Goal: Complete application form

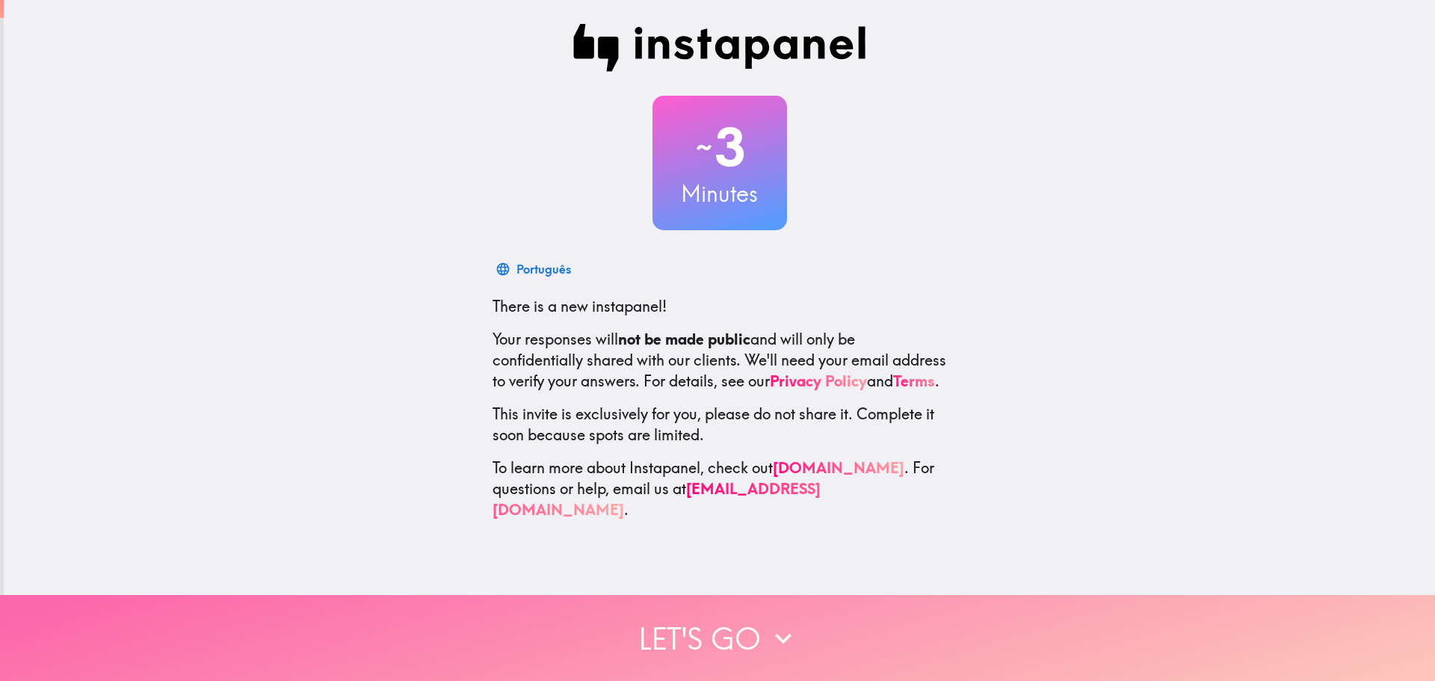
click at [757, 629] on button "Let's go" at bounding box center [717, 638] width 1435 height 86
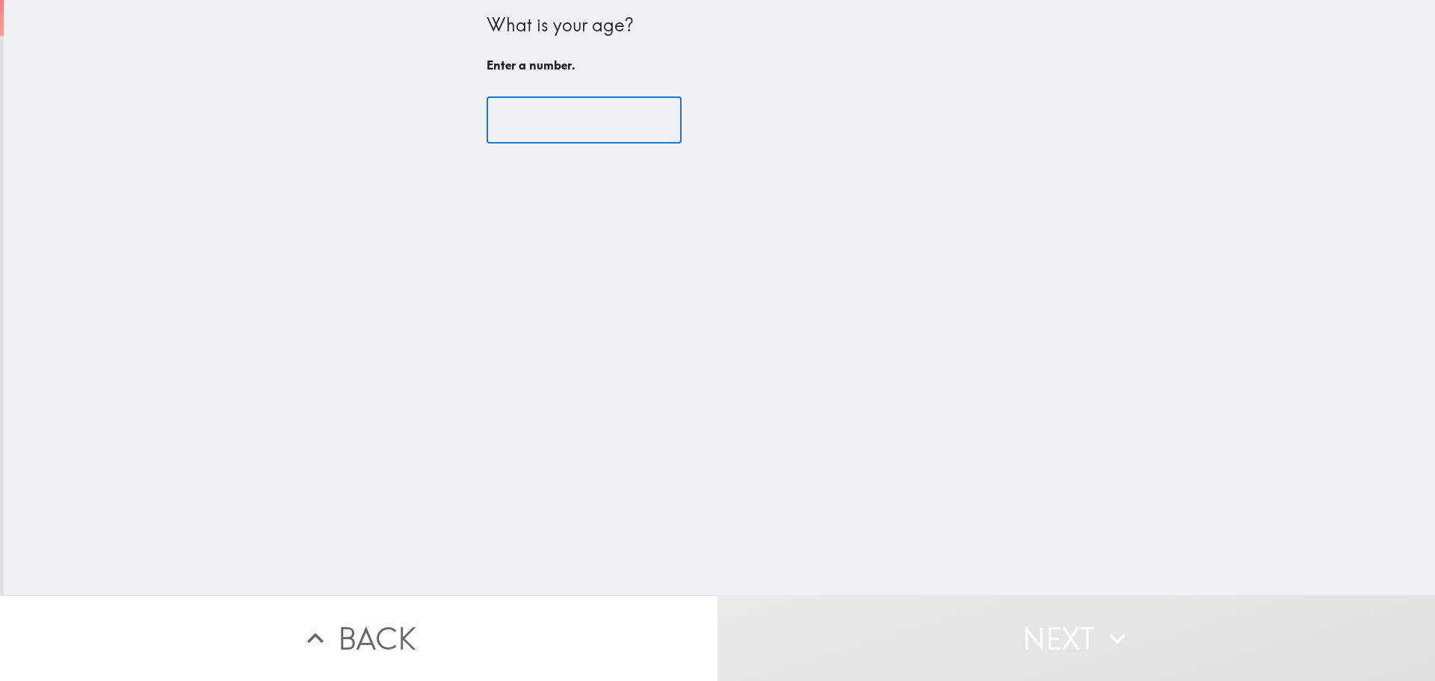
click at [519, 131] on input "number" at bounding box center [583, 120] width 195 height 46
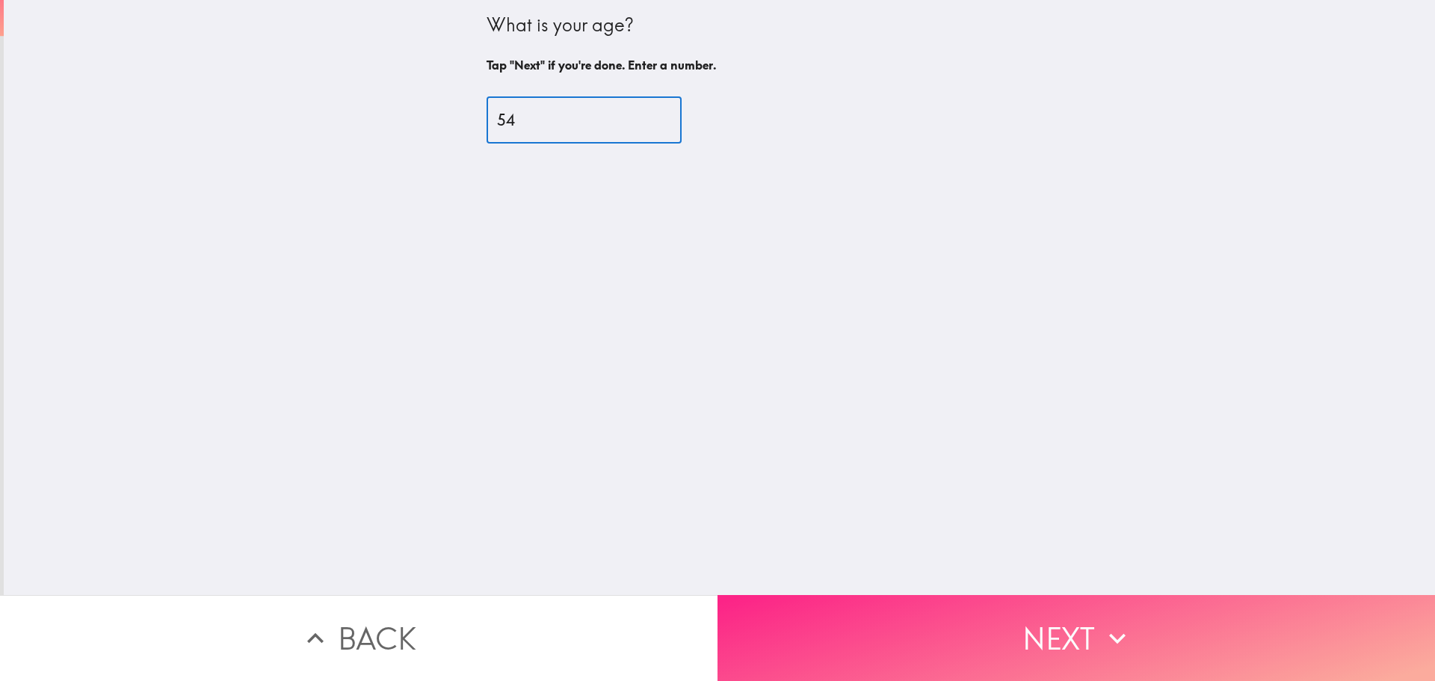
type input "54"
click at [1053, 642] on button "Next" at bounding box center [1075, 638] width 717 height 86
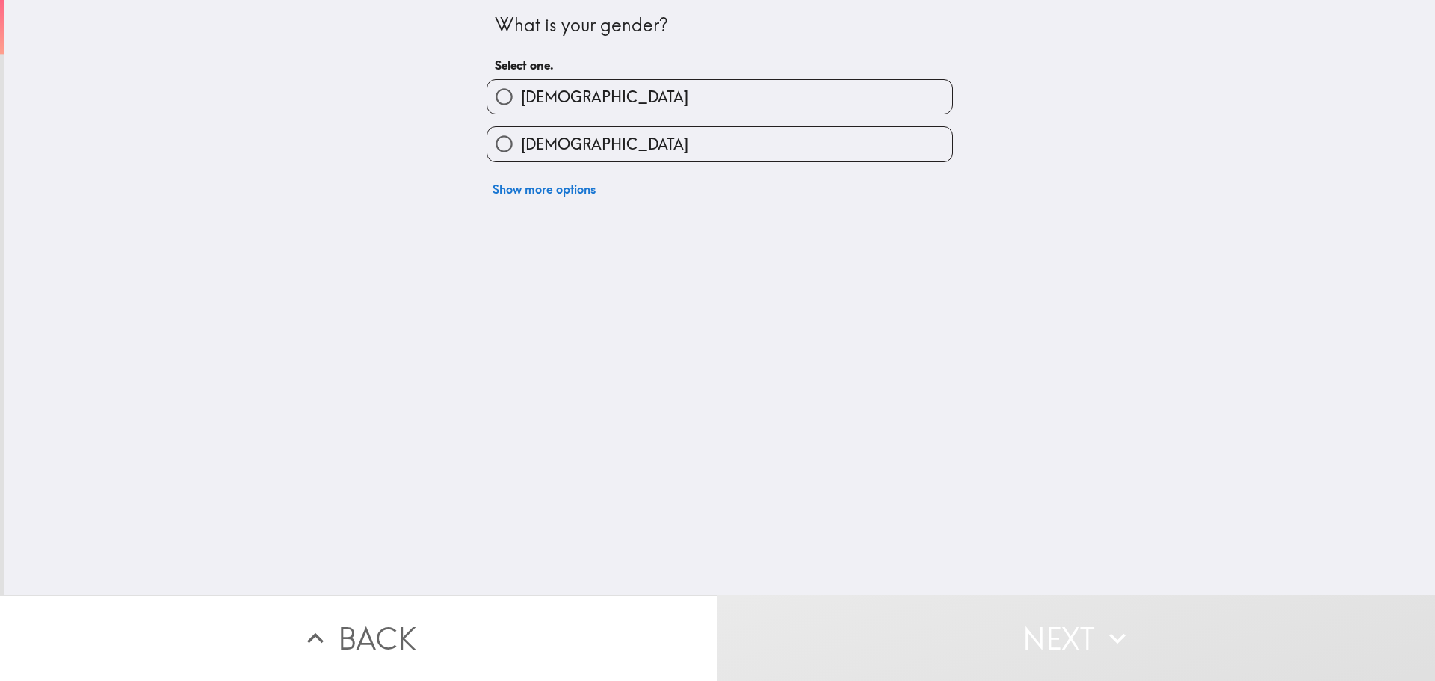
click at [658, 142] on label "[DEMOGRAPHIC_DATA]" at bounding box center [719, 144] width 465 height 34
click at [521, 142] on input "[DEMOGRAPHIC_DATA]" at bounding box center [504, 144] width 34 height 34
radio input "true"
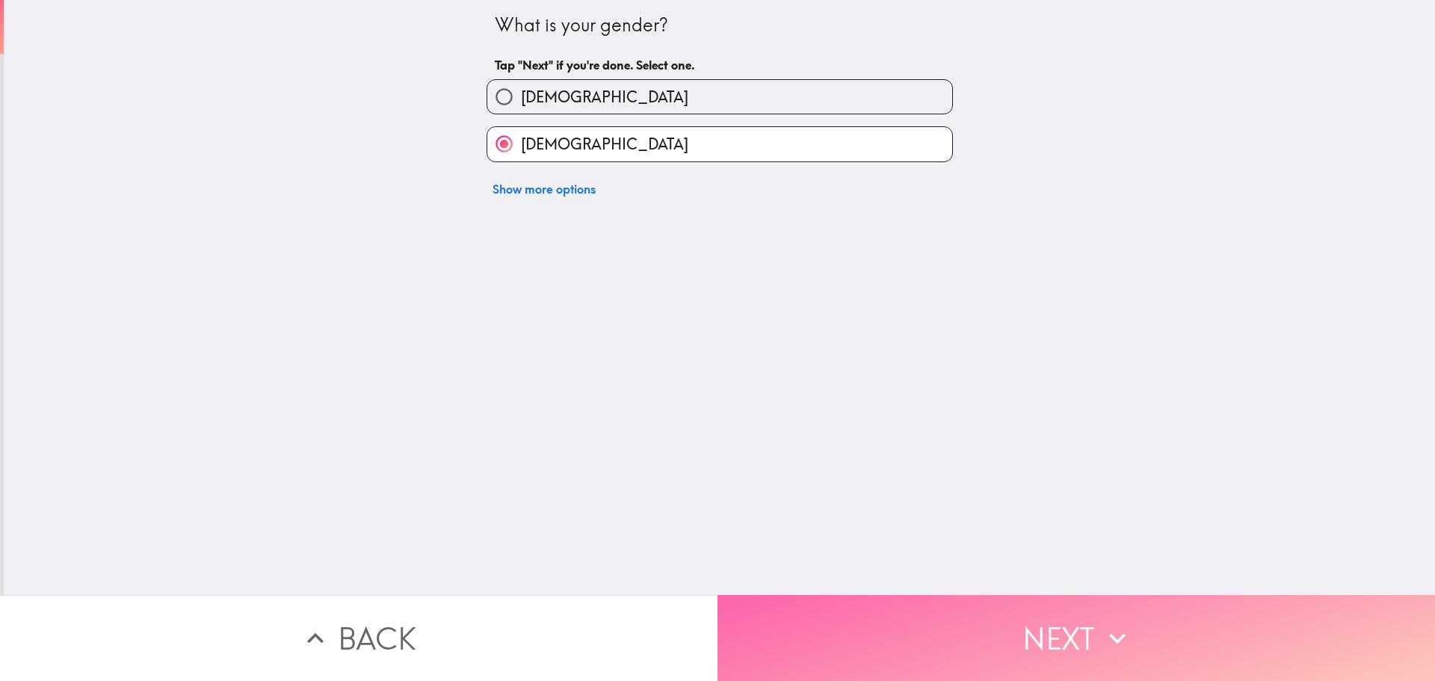
click at [977, 634] on button "Next" at bounding box center [1075, 638] width 717 height 86
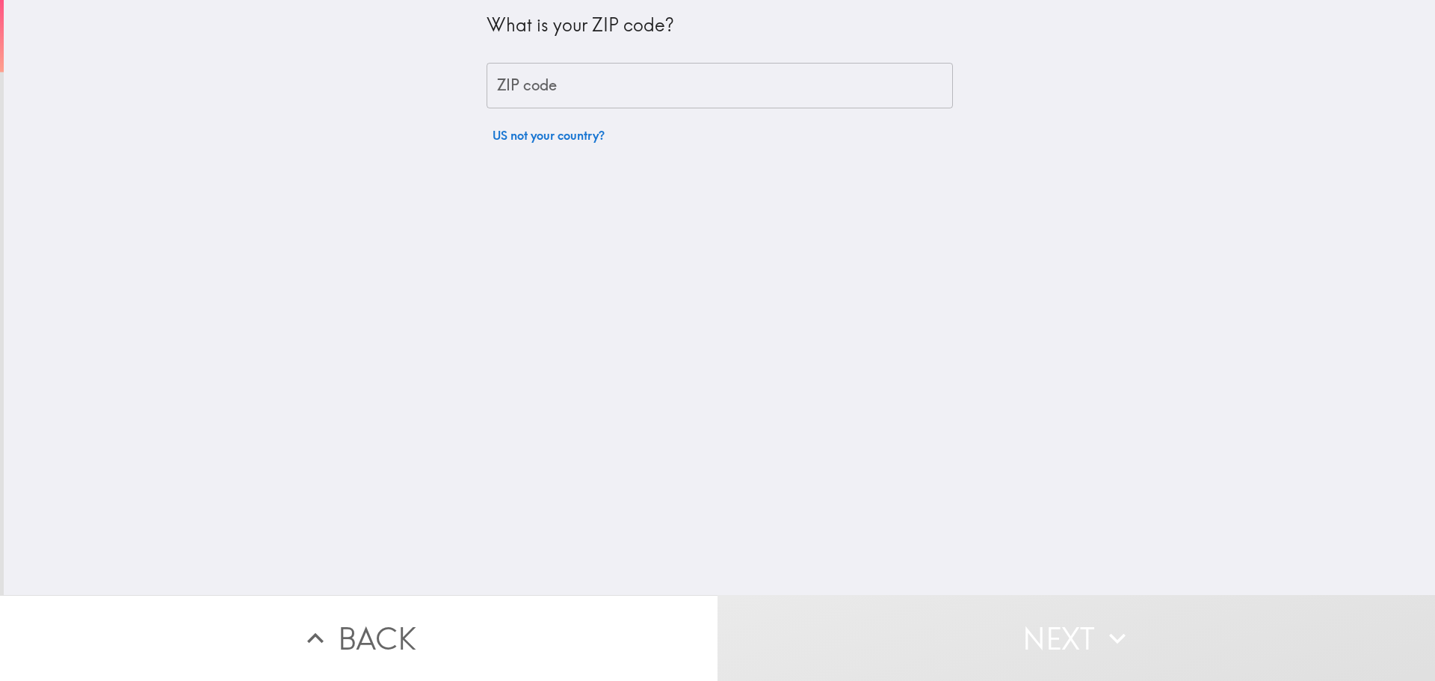
click at [659, 92] on input "ZIP code" at bounding box center [719, 86] width 466 height 46
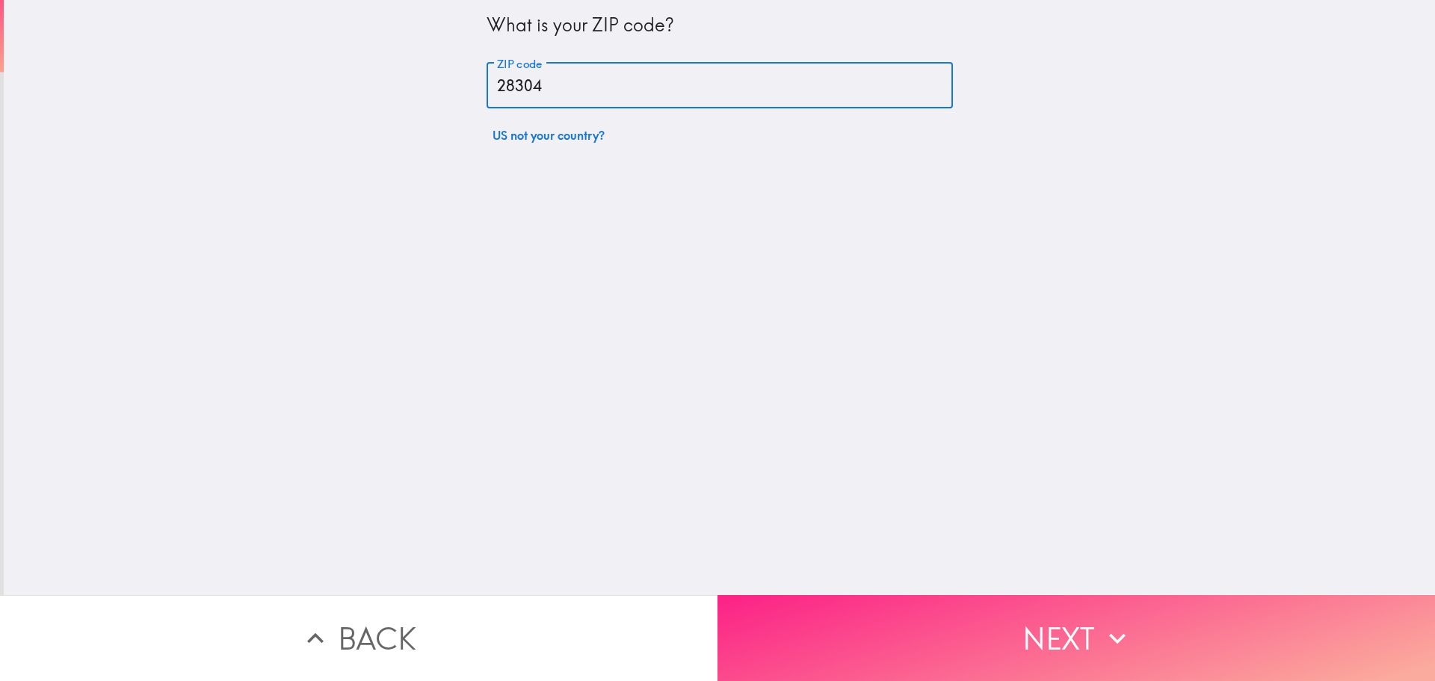
type input "28304"
click at [972, 635] on button "Next" at bounding box center [1075, 638] width 717 height 86
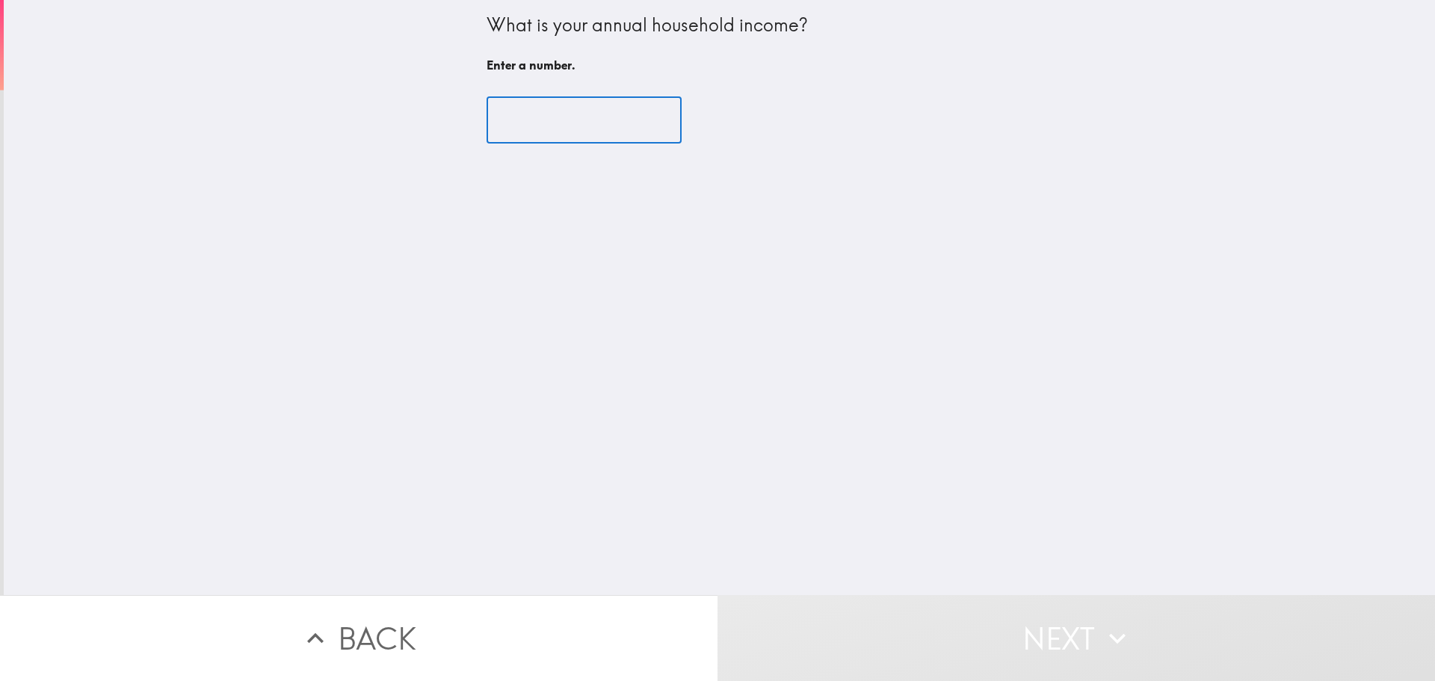
click at [533, 106] on input "number" at bounding box center [583, 120] width 195 height 46
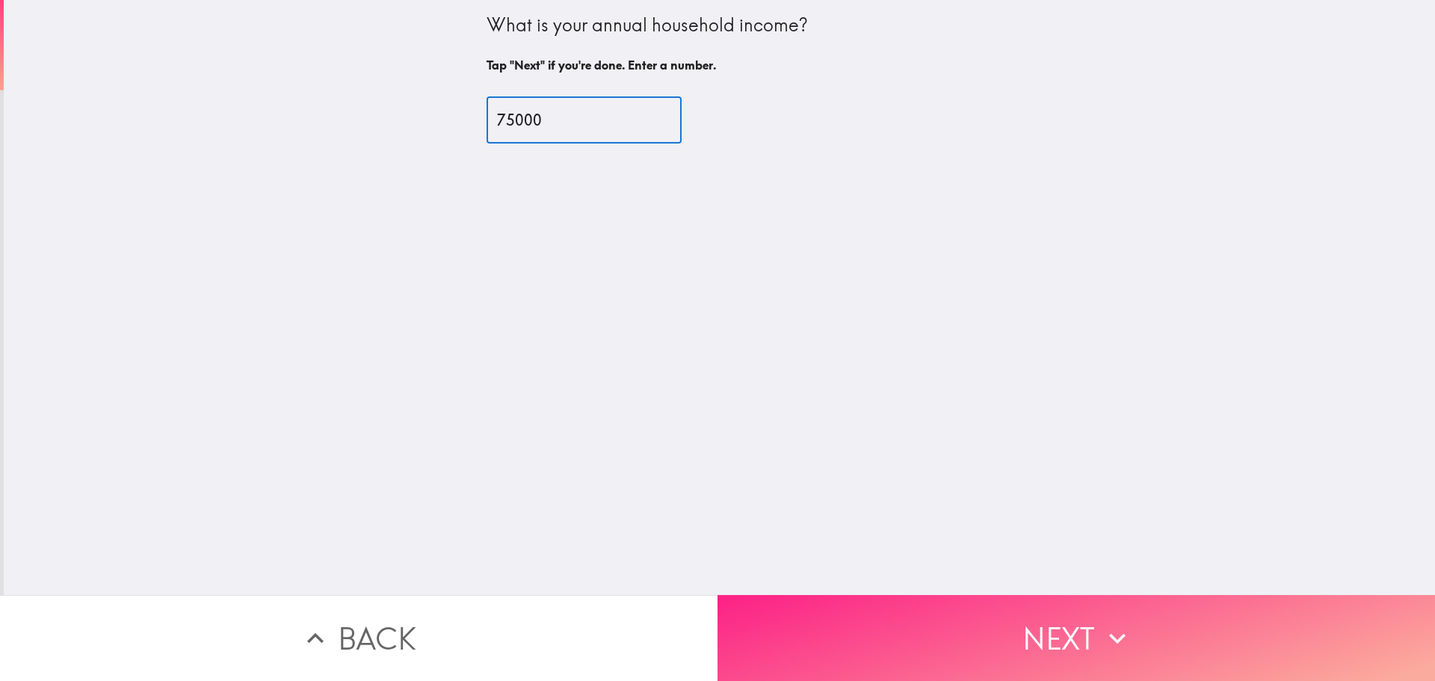
type input "75000"
click at [965, 643] on button "Next" at bounding box center [1075, 638] width 717 height 86
